Goal: Task Accomplishment & Management: Complete application form

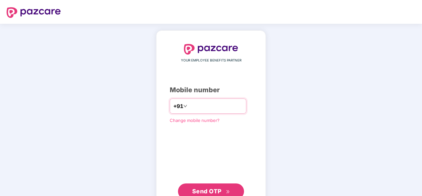
click at [189, 104] on input "number" at bounding box center [216, 106] width 54 height 11
type input "**********"
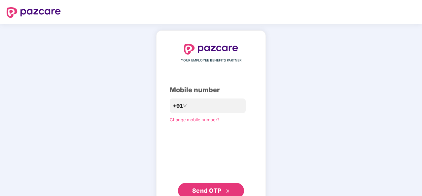
click at [213, 187] on span "Send OTP" at bounding box center [211, 190] width 38 height 9
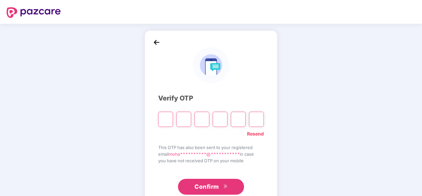
type input "*"
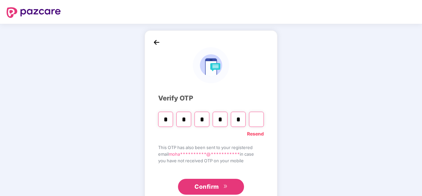
type input "*"
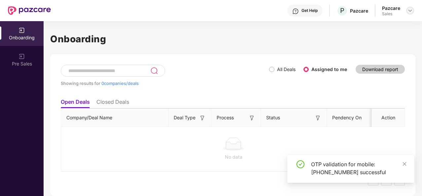
click at [410, 11] on img at bounding box center [410, 10] width 5 height 5
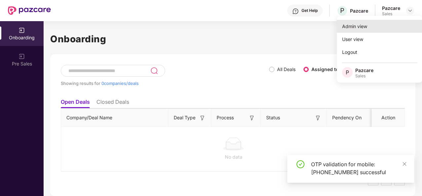
click at [363, 24] on div "Admin view" at bounding box center [380, 26] width 86 height 13
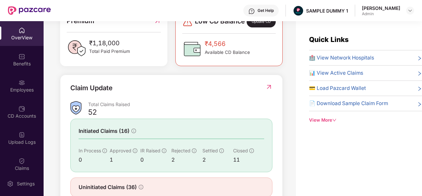
scroll to position [212, 0]
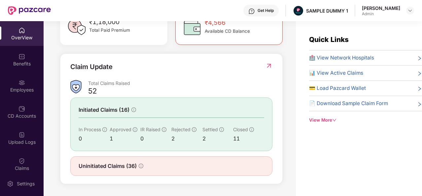
click at [334, 117] on div "View More" at bounding box center [365, 120] width 113 height 7
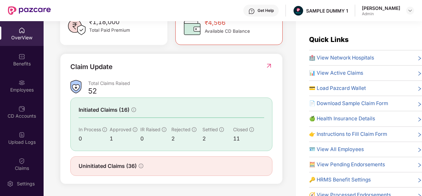
click at [408, 73] on div "📊 View Active Claims" at bounding box center [365, 73] width 113 height 8
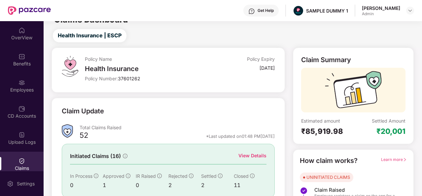
scroll to position [42, 0]
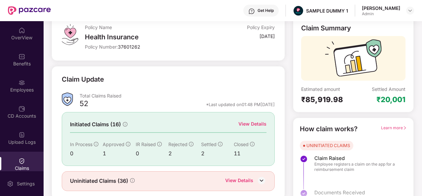
click at [257, 126] on div "View Details" at bounding box center [253, 123] width 28 height 7
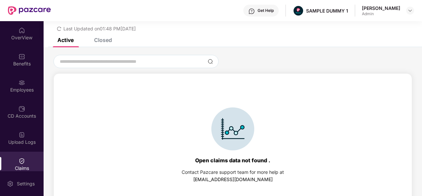
scroll to position [28, 0]
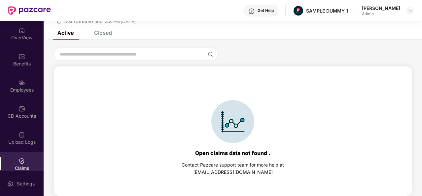
click at [102, 37] on div "Closed" at bounding box center [98, 32] width 28 height 15
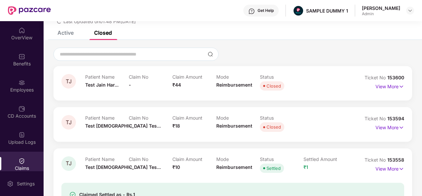
scroll to position [42, 0]
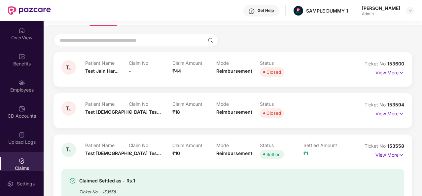
click at [383, 74] on p "View More" at bounding box center [390, 71] width 29 height 9
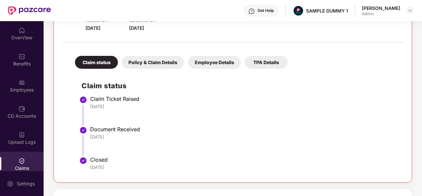
scroll to position [121, 0]
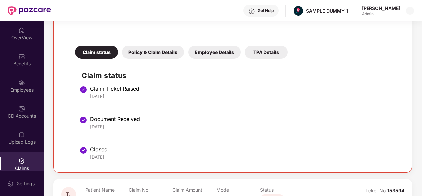
click at [167, 55] on div "Policy & Claim Details" at bounding box center [153, 52] width 62 height 13
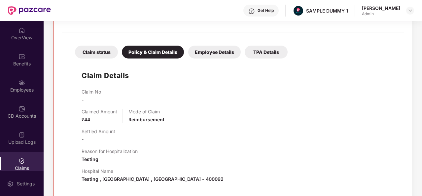
click at [217, 54] on div "Employee Details" at bounding box center [214, 52] width 53 height 13
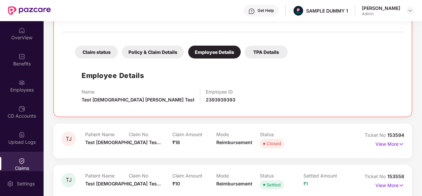
click at [261, 52] on div "TPA Details" at bounding box center [266, 52] width 43 height 13
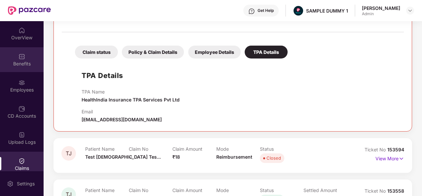
click at [24, 59] on div "Benefits" at bounding box center [22, 59] width 44 height 25
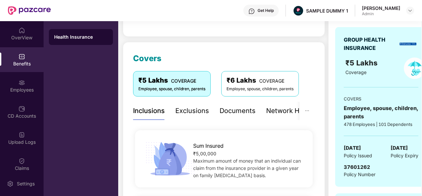
scroll to position [63, 0]
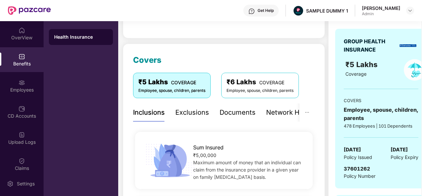
click at [190, 115] on div "Exclusions" at bounding box center [192, 112] width 34 height 10
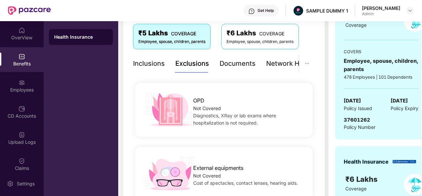
scroll to position [111, 0]
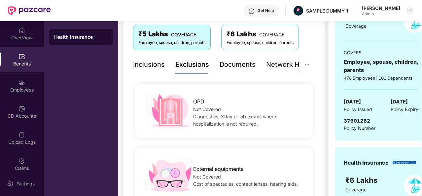
click at [241, 62] on div "Documents" at bounding box center [238, 64] width 36 height 10
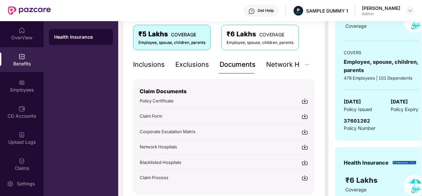
click at [279, 65] on div "Network Hospitals" at bounding box center [295, 64] width 58 height 10
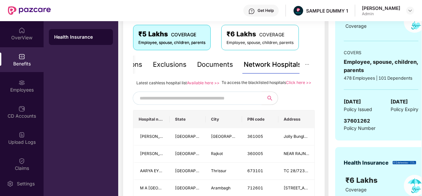
click at [184, 103] on input "text" at bounding box center [196, 98] width 113 height 10
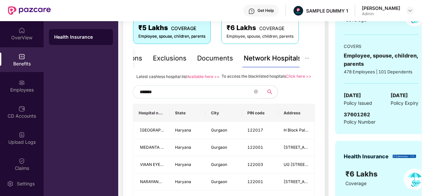
scroll to position [108, 0]
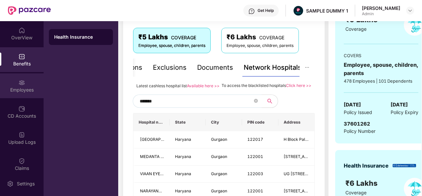
type input "*******"
click at [20, 88] on div "Employees" at bounding box center [22, 90] width 44 height 7
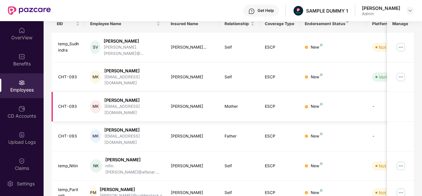
scroll to position [0, 0]
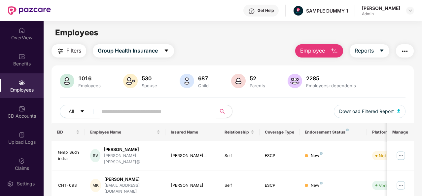
click at [330, 50] on button "Employee" at bounding box center [319, 50] width 48 height 13
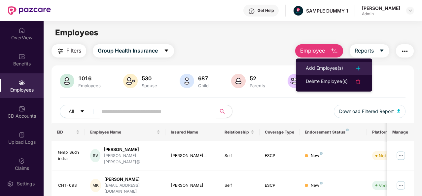
click at [325, 69] on div "Add Employee(s)" at bounding box center [324, 68] width 37 height 8
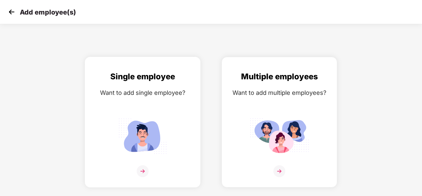
click at [143, 170] on img at bounding box center [143, 171] width 12 height 12
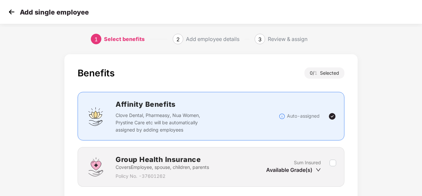
scroll to position [48, 0]
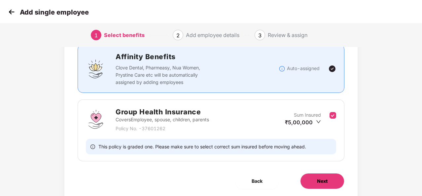
click at [325, 181] on span "Next" at bounding box center [322, 180] width 11 height 7
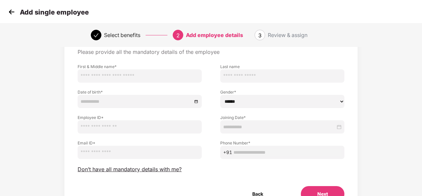
scroll to position [33, 0]
click at [13, 12] on img at bounding box center [12, 12] width 10 height 10
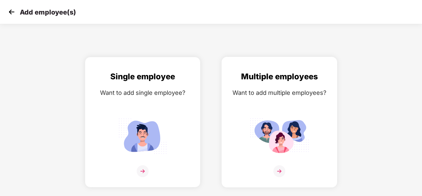
click at [282, 172] on img at bounding box center [280, 171] width 12 height 12
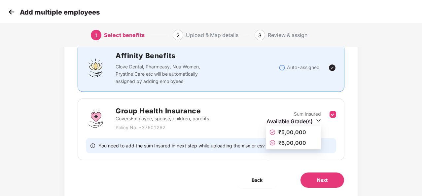
scroll to position [53, 1]
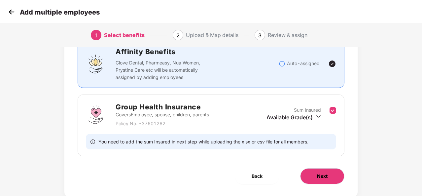
click at [328, 174] on button "Next" at bounding box center [322, 176] width 44 height 16
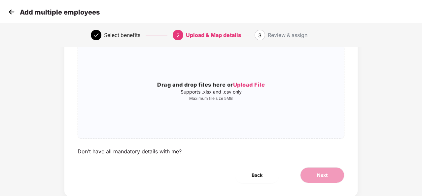
scroll to position [0, 1]
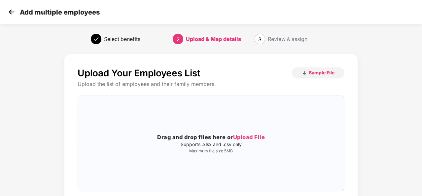
click at [10, 11] on img at bounding box center [12, 12] width 10 height 10
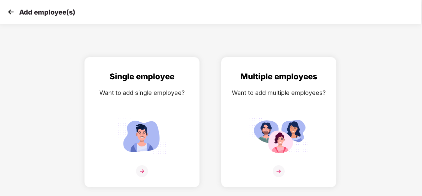
scroll to position [0, 0]
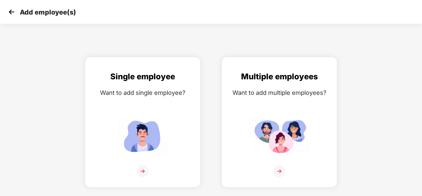
click at [10, 11] on img at bounding box center [12, 12] width 10 height 10
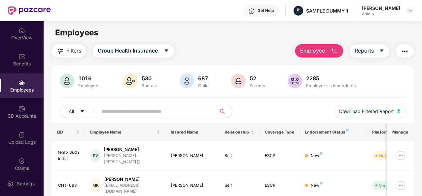
click at [337, 53] on img "button" at bounding box center [334, 51] width 8 height 8
click at [384, 53] on icon "caret-down" at bounding box center [381, 50] width 5 height 5
click at [406, 49] on img "button" at bounding box center [405, 51] width 8 height 8
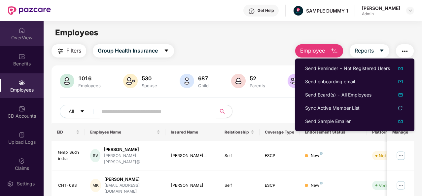
click at [21, 36] on div "OverView" at bounding box center [22, 37] width 44 height 7
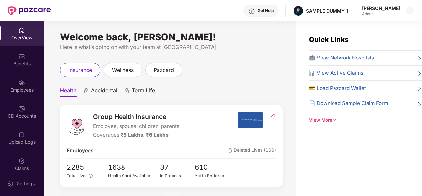
click at [332, 120] on div "View More" at bounding box center [365, 120] width 113 height 7
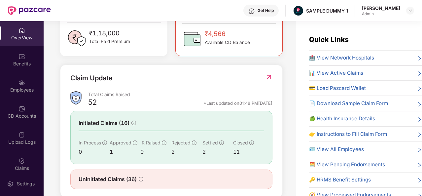
scroll to position [198, 0]
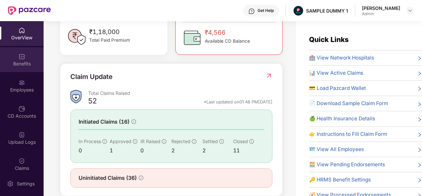
click at [29, 59] on div "Benefits" at bounding box center [22, 59] width 44 height 25
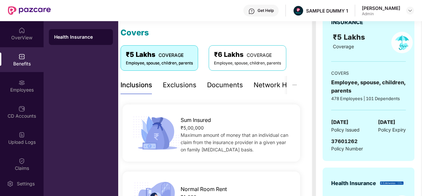
scroll to position [90, 0]
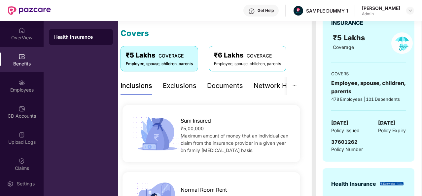
click at [176, 85] on div "Exclusions" at bounding box center [180, 86] width 34 height 10
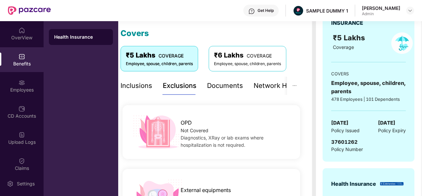
click at [224, 87] on div "Documents" at bounding box center [225, 86] width 36 height 10
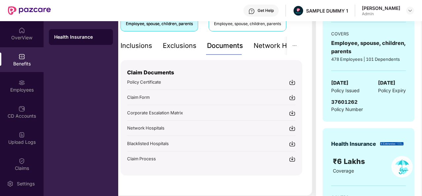
scroll to position [132, 0]
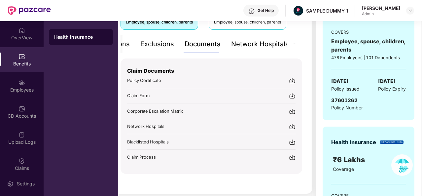
click at [273, 45] on div "Network Hospitals" at bounding box center [260, 44] width 58 height 10
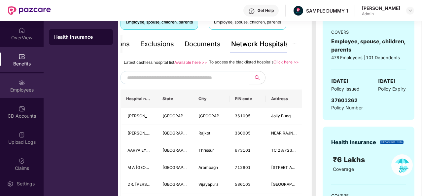
click at [16, 80] on div "Employees" at bounding box center [22, 85] width 44 height 25
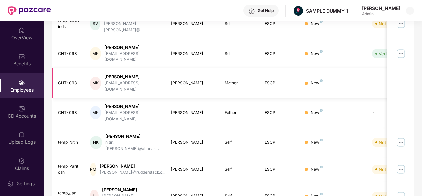
scroll to position [0, 0]
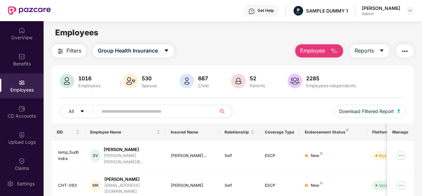
click at [332, 49] on img "button" at bounding box center [334, 51] width 8 height 8
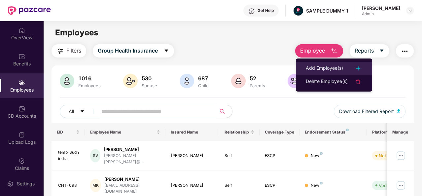
click at [346, 67] on div "Add Employee(s)" at bounding box center [334, 68] width 57 height 8
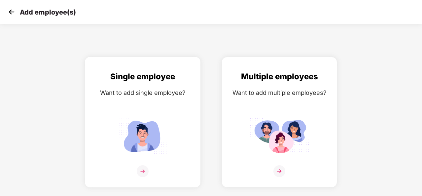
click at [144, 170] on img at bounding box center [143, 171] width 12 height 12
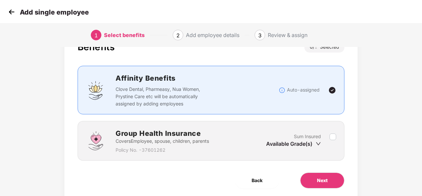
scroll to position [48, 0]
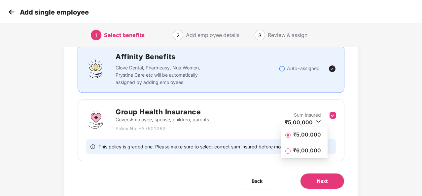
click at [306, 136] on span "₹5,00,000" at bounding box center [307, 134] width 33 height 7
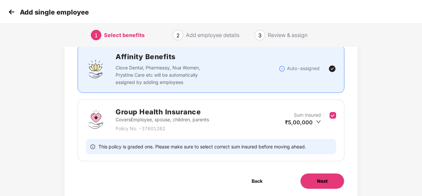
click at [324, 184] on button "Next" at bounding box center [322, 181] width 44 height 16
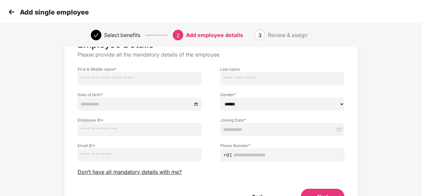
scroll to position [30, 0]
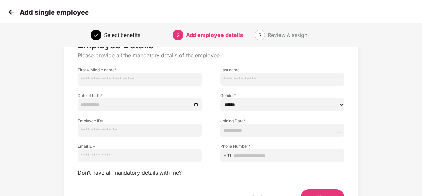
click at [14, 12] on img at bounding box center [12, 12] width 10 height 10
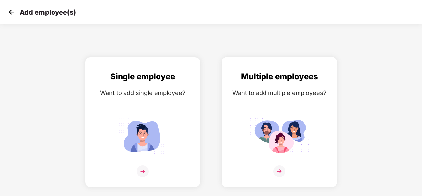
click at [277, 173] on img at bounding box center [280, 171] width 12 height 12
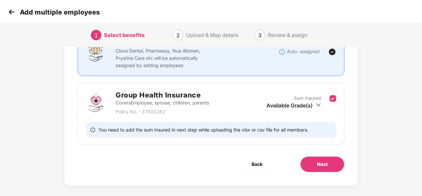
scroll to position [65, 0]
click at [325, 161] on span "Next" at bounding box center [322, 163] width 11 height 7
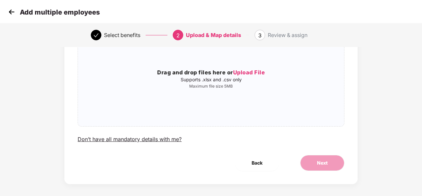
scroll to position [0, 0]
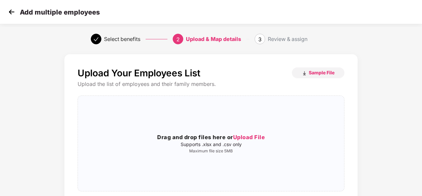
click at [10, 13] on img at bounding box center [12, 12] width 10 height 10
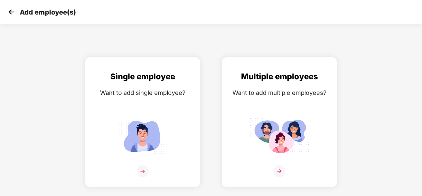
click at [10, 13] on img at bounding box center [12, 12] width 10 height 10
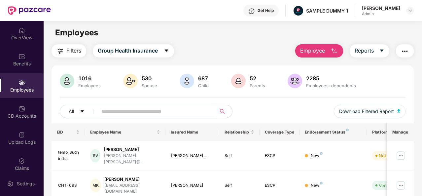
click at [334, 53] on img "button" at bounding box center [334, 51] width 8 height 8
click at [379, 48] on button "Reports" at bounding box center [370, 50] width 40 height 13
click at [405, 53] on img "button" at bounding box center [405, 51] width 8 height 8
click at [19, 109] on img at bounding box center [22, 108] width 7 height 7
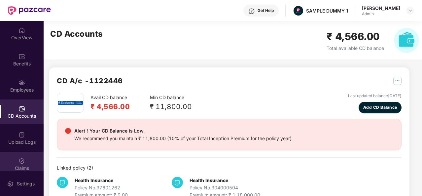
click at [19, 161] on img at bounding box center [22, 161] width 7 height 7
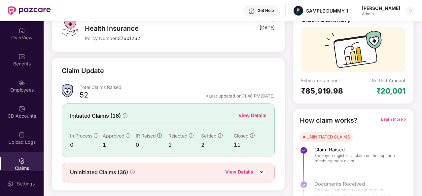
scroll to position [62, 0]
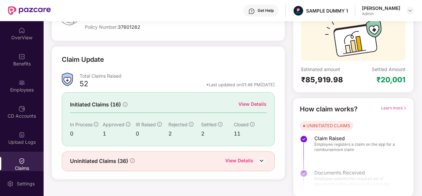
click at [252, 102] on div "View Details" at bounding box center [253, 103] width 28 height 7
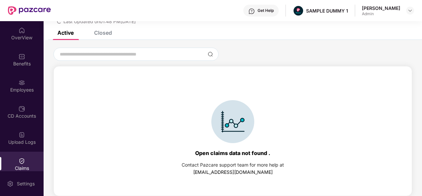
scroll to position [28, 0]
click at [103, 34] on div "Closed" at bounding box center [103, 32] width 18 height 7
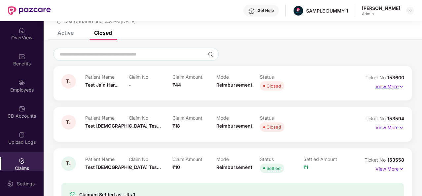
click at [394, 89] on p "View More" at bounding box center [390, 85] width 29 height 9
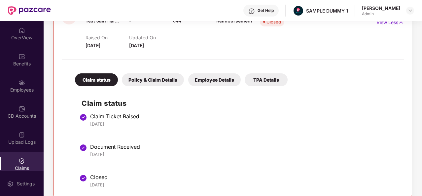
scroll to position [98, 0]
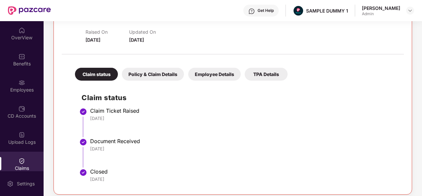
click at [151, 73] on div "Policy & Claim Details" at bounding box center [153, 74] width 62 height 13
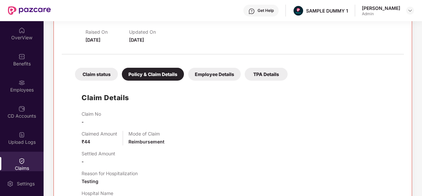
click at [214, 76] on div "Employee Details" at bounding box center [214, 74] width 53 height 13
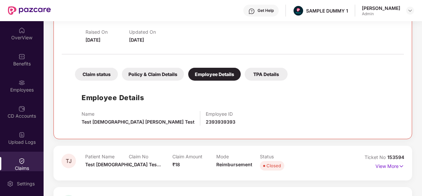
click at [261, 74] on div "TPA Details" at bounding box center [266, 74] width 43 height 13
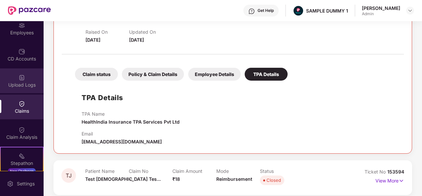
scroll to position [62, 0]
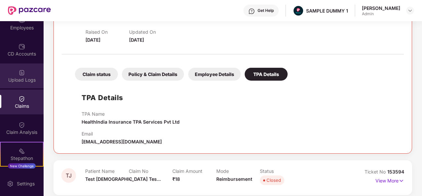
click at [19, 133] on div "Claim Analysis" at bounding box center [22, 132] width 44 height 7
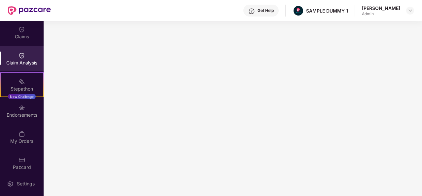
scroll to position [137, 0]
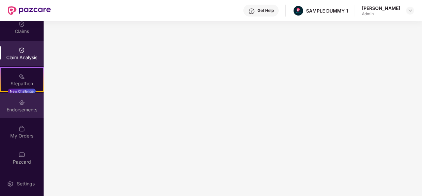
click at [19, 106] on div "Endorsements" at bounding box center [22, 109] width 44 height 7
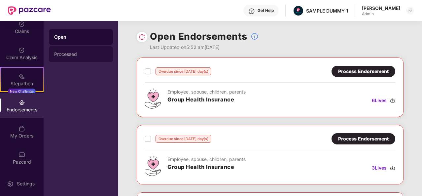
click at [78, 58] on div "Processed" at bounding box center [81, 54] width 64 height 16
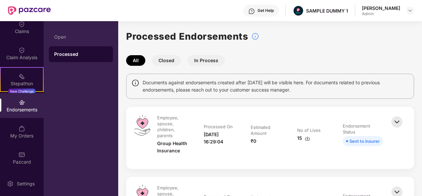
click at [167, 61] on button "Closed" at bounding box center [166, 60] width 29 height 11
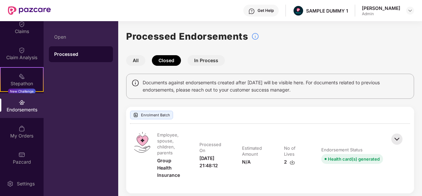
click at [200, 62] on button "In Process" at bounding box center [206, 60] width 37 height 11
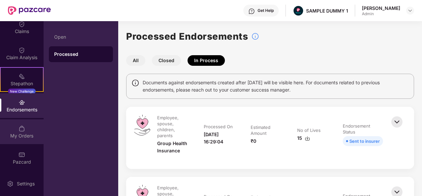
click at [21, 135] on div "My Orders" at bounding box center [22, 136] width 44 height 7
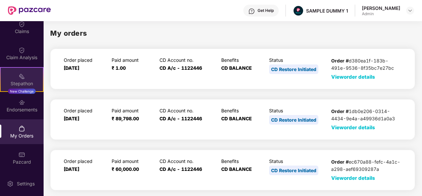
click at [34, 85] on div "Stepathon" at bounding box center [22, 83] width 42 height 7
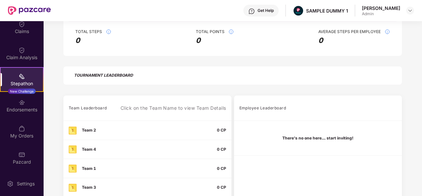
scroll to position [133, 0]
